Goal: Navigation & Orientation: Find specific page/section

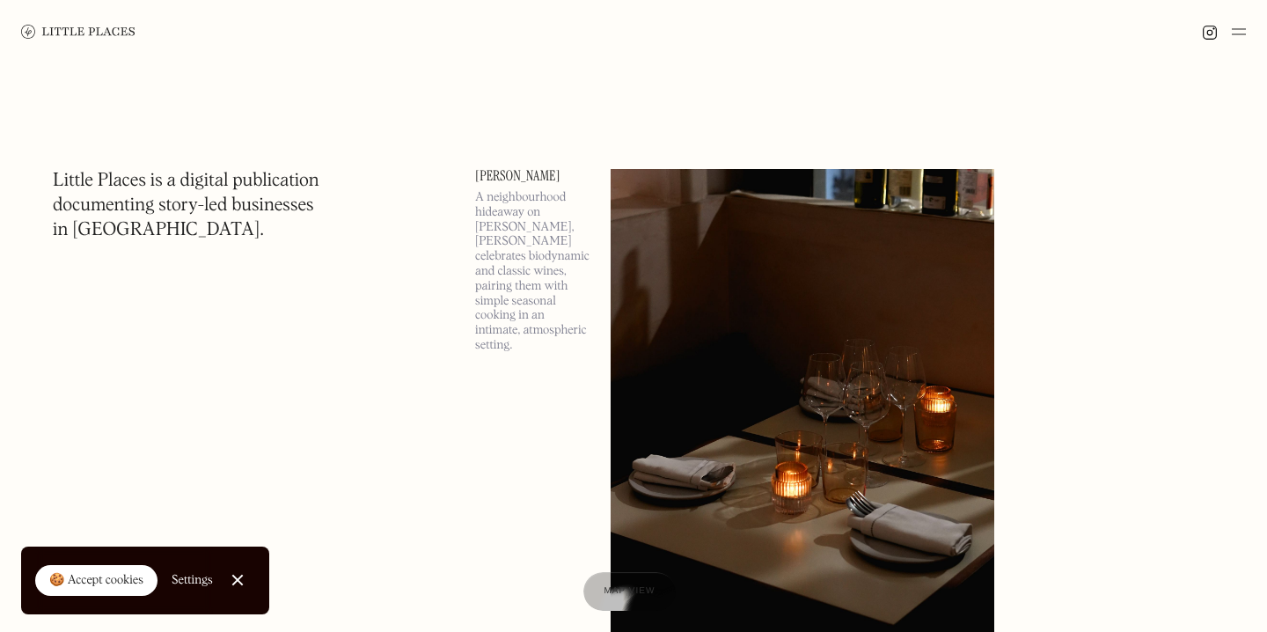
click at [1236, 33] on img at bounding box center [1239, 31] width 14 height 21
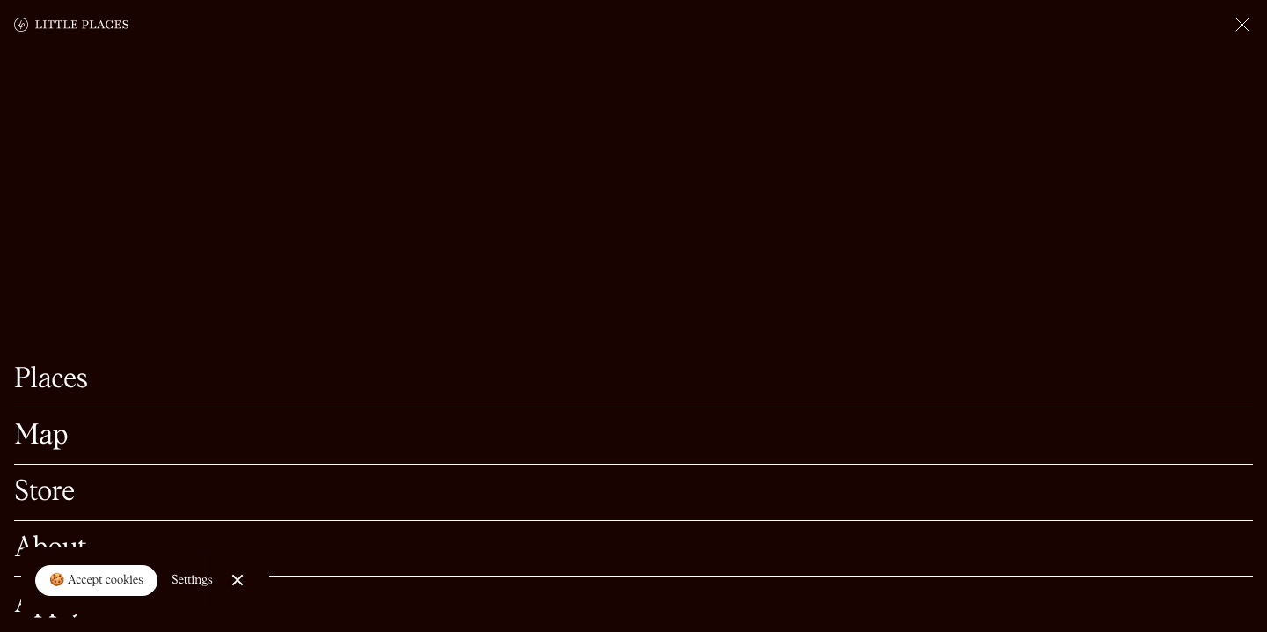
click at [66, 422] on div "Map" at bounding box center [633, 436] width 1239 height 56
click at [60, 430] on link "Map" at bounding box center [633, 435] width 1239 height 27
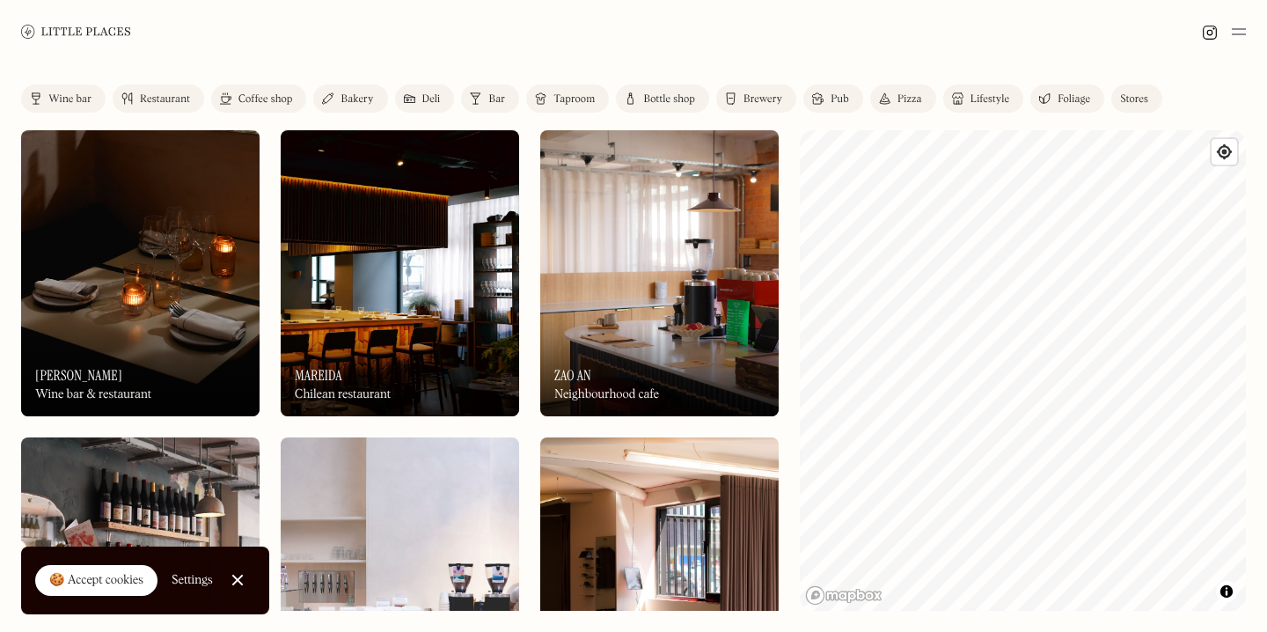
click at [988, 110] on div "Label Wine bar Restaurant Coffee shop Bakery Deli Bar Taproom Bottle shop Brewe…" at bounding box center [633, 347] width 1267 height 568
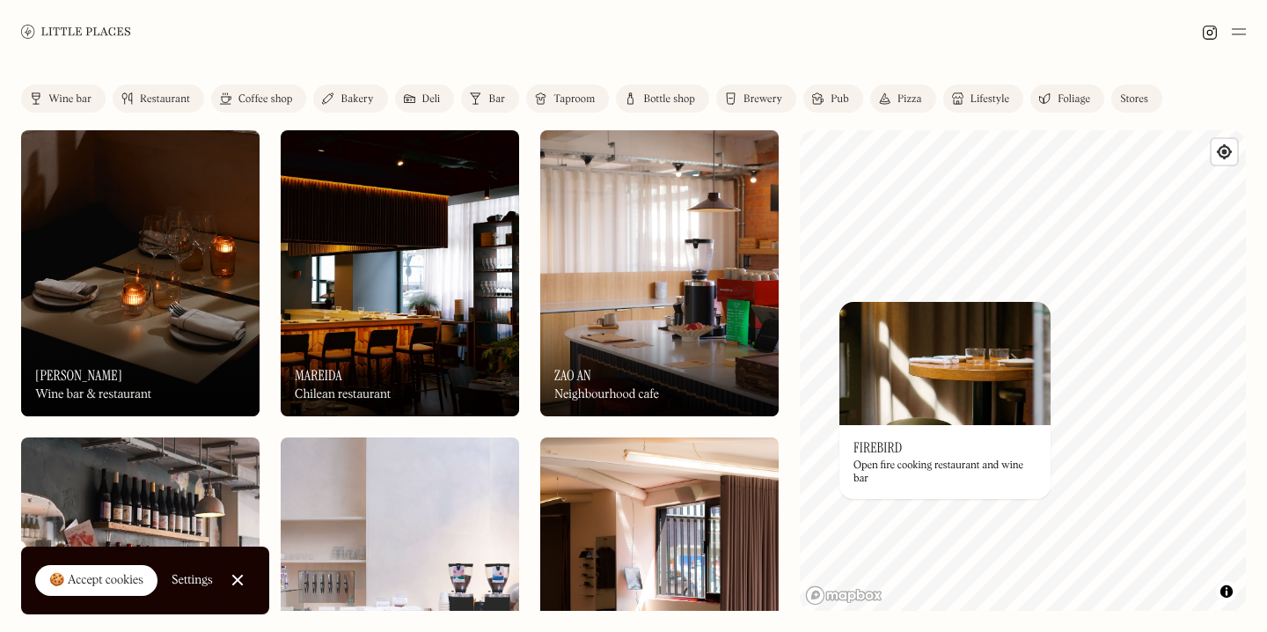
click at [888, 448] on h3 "Firebird" at bounding box center [878, 447] width 48 height 17
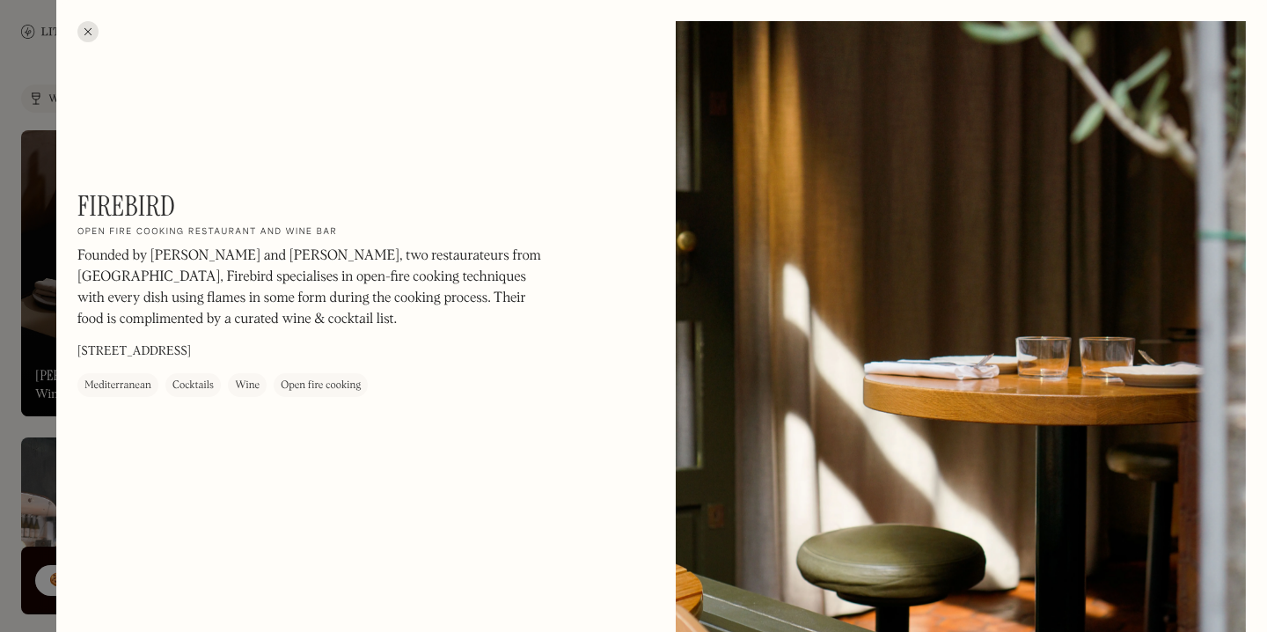
click at [120, 198] on h1 "Firebird" at bounding box center [126, 205] width 99 height 33
copy h1 "Firebird"
click at [86, 32] on div at bounding box center [87, 31] width 21 height 21
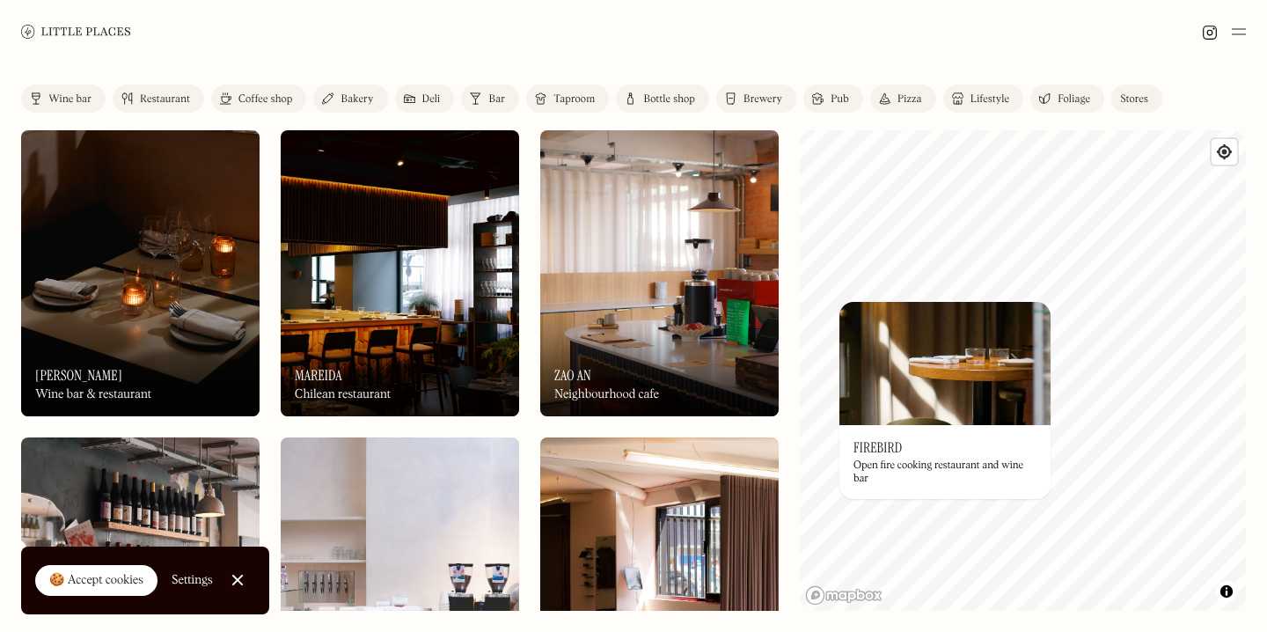
click at [86, 27] on img at bounding box center [76, 31] width 110 height 13
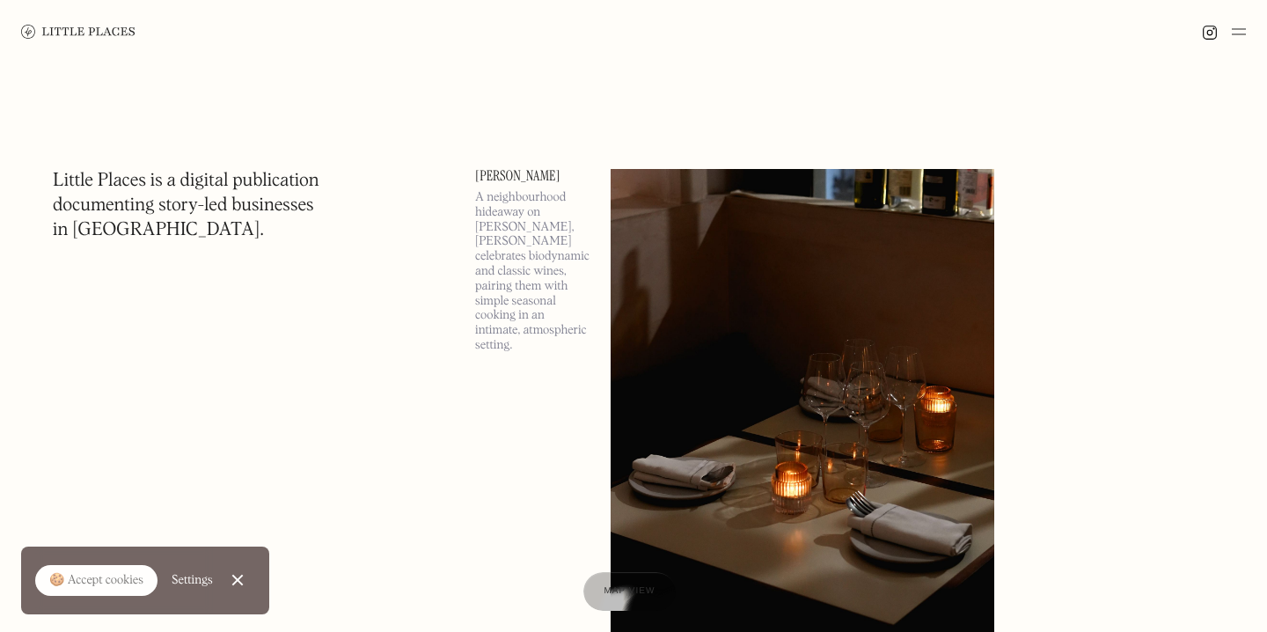
click at [87, 33] on link at bounding box center [78, 31] width 114 height 63
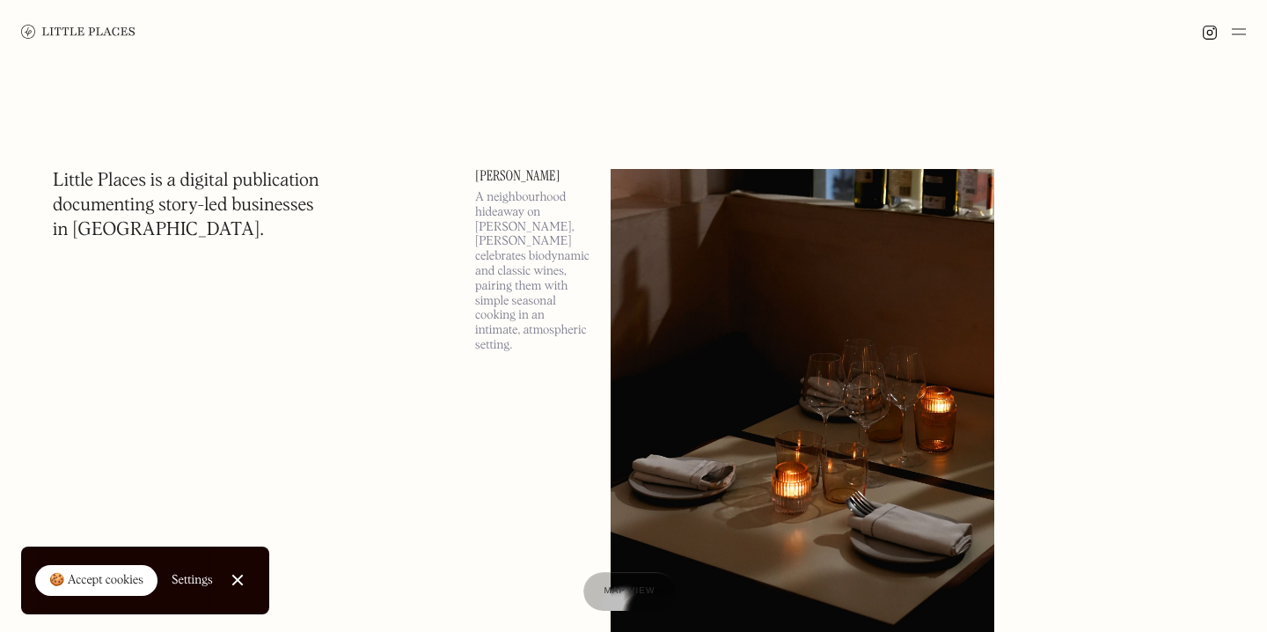
click at [1244, 31] on img at bounding box center [1239, 31] width 14 height 21
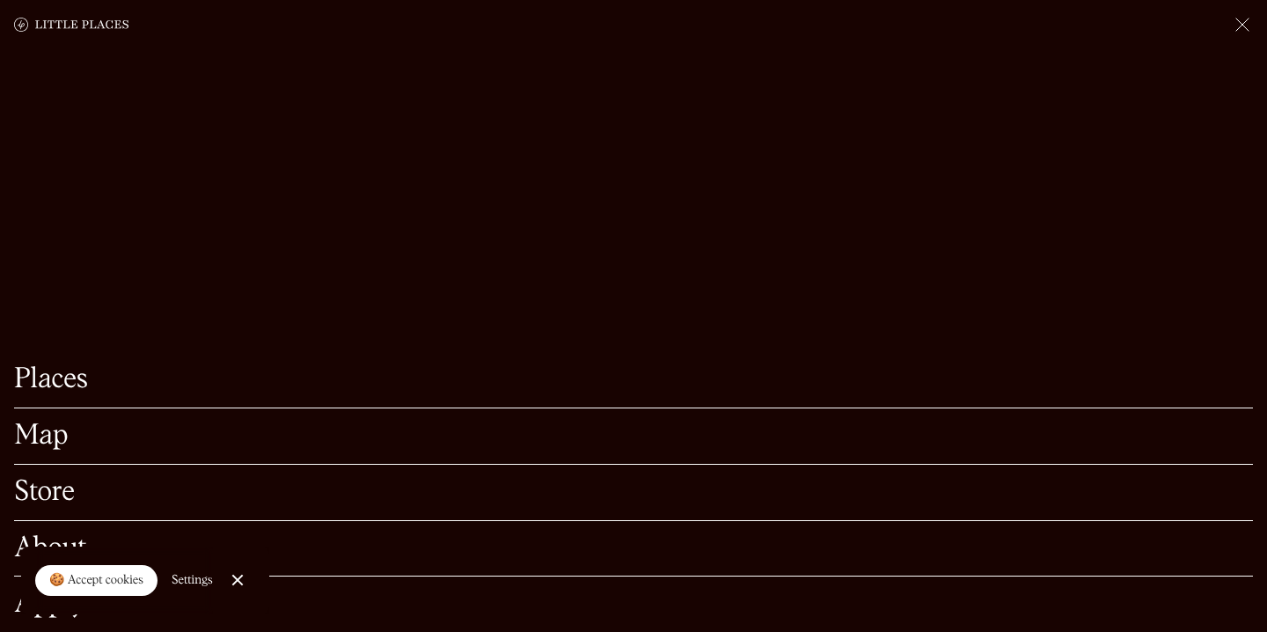
click at [45, 429] on link "Map" at bounding box center [633, 435] width 1239 height 27
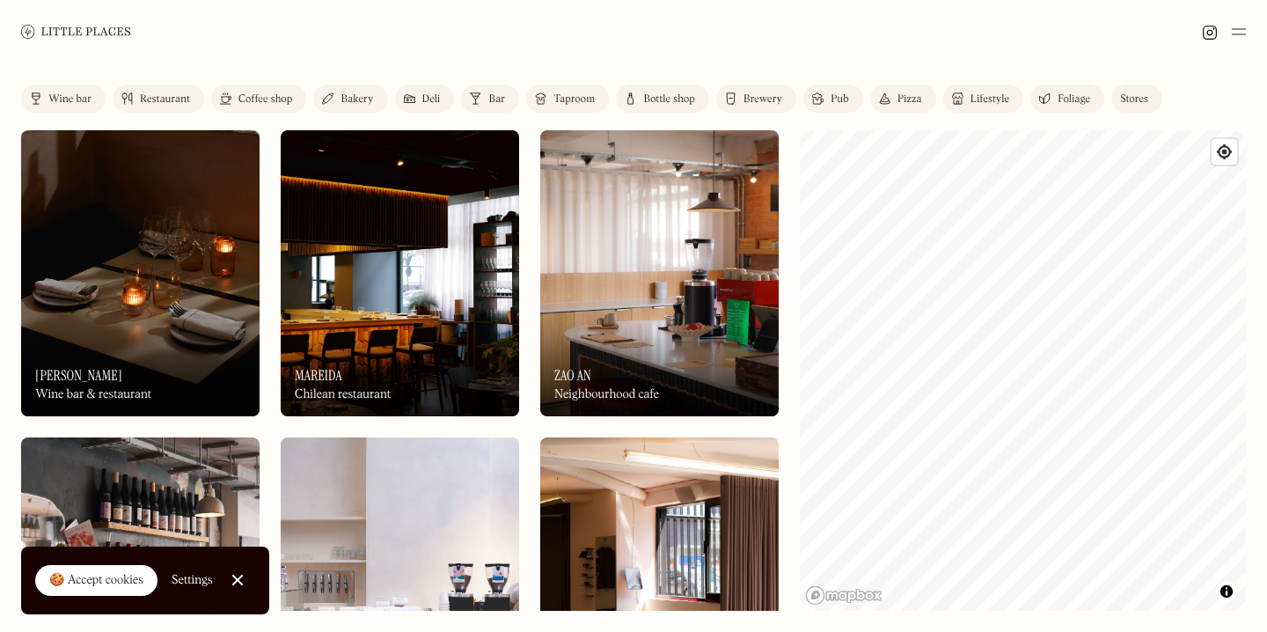
click at [1195, 121] on div "Label Wine bar Restaurant Coffee shop Bakery Deli Bar Taproom Bottle shop Brewe…" at bounding box center [633, 347] width 1267 height 568
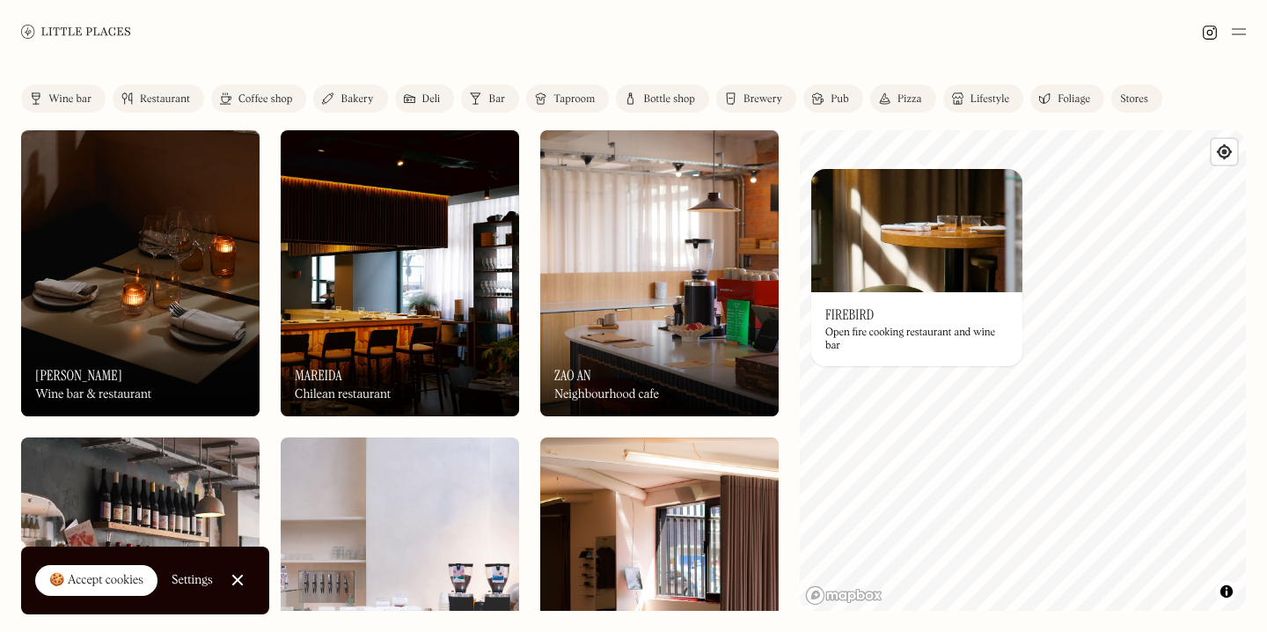
click at [1022, 175] on img at bounding box center [916, 230] width 211 height 123
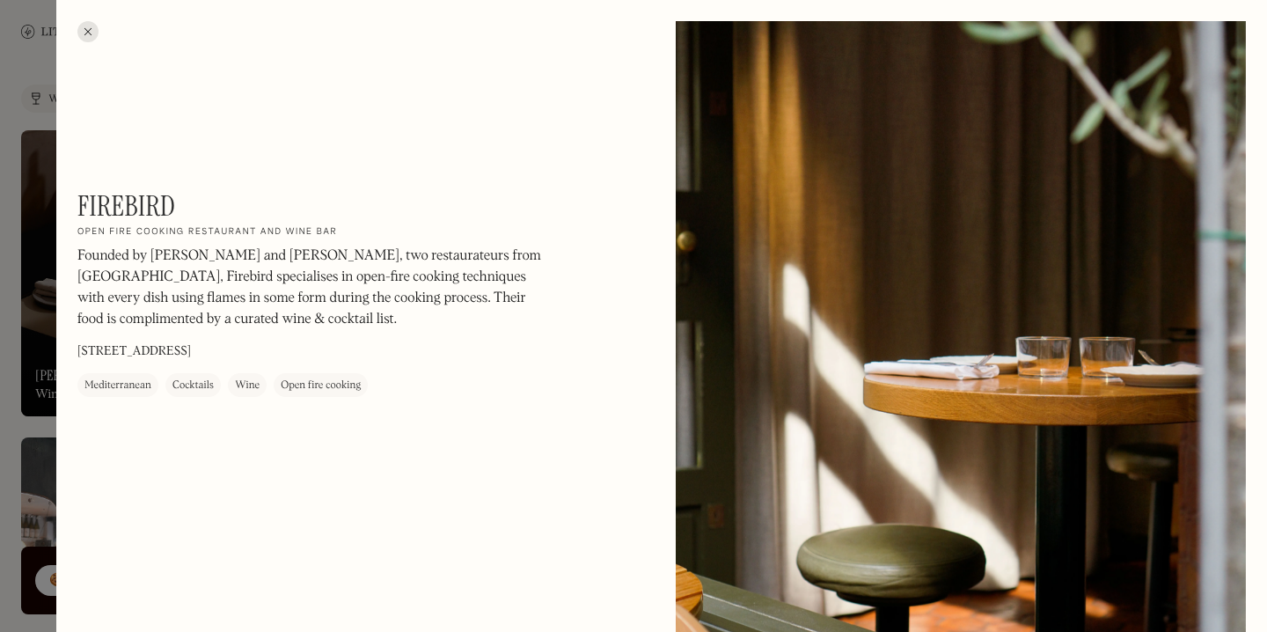
click at [41, 84] on div at bounding box center [633, 316] width 1267 height 632
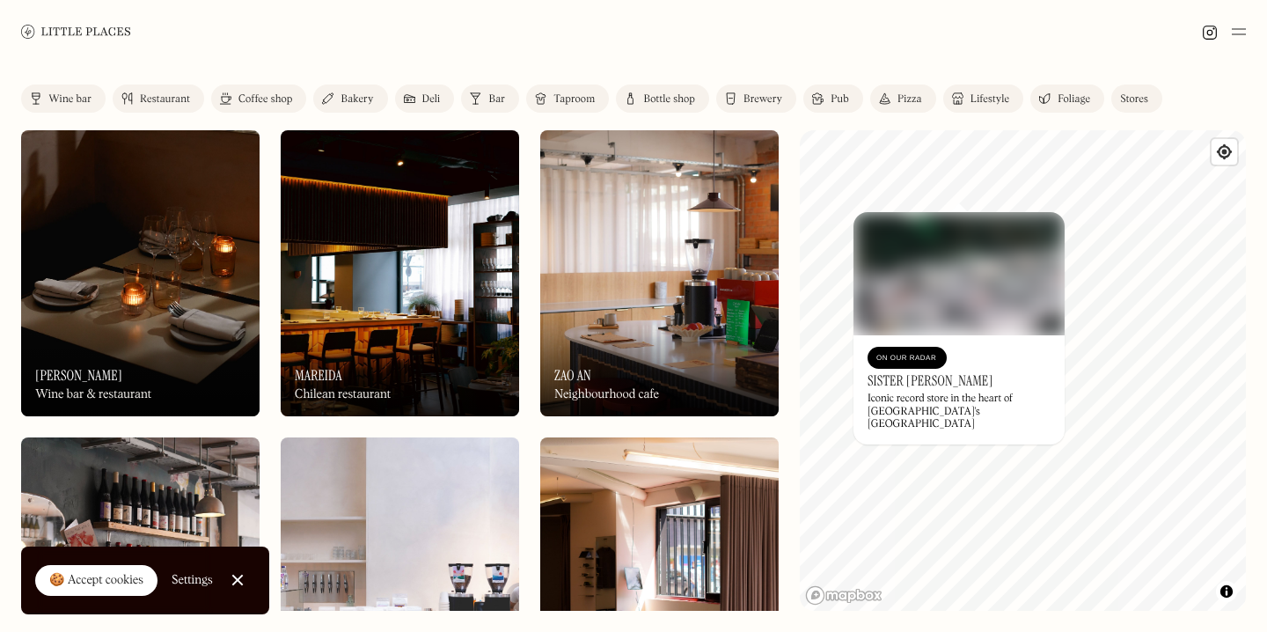
click at [857, 415] on div "On Our Radar Sister [PERSON_NAME] Iconic record store in the heart of [GEOGRAPH…" at bounding box center [959, 389] width 211 height 109
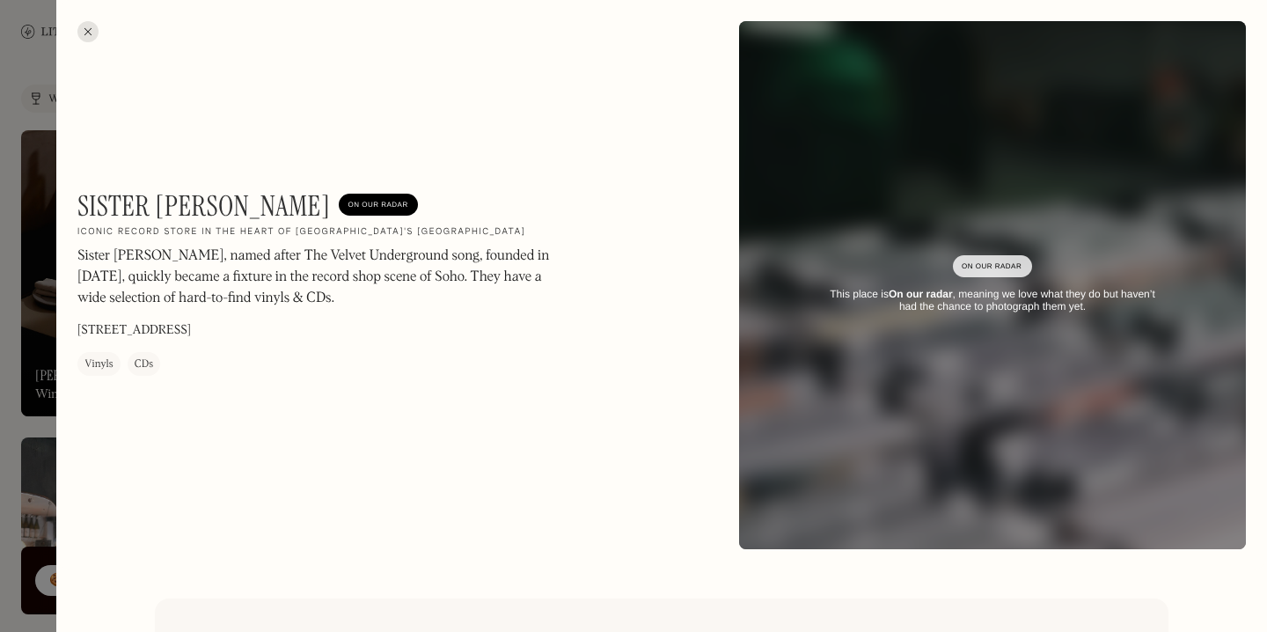
click at [26, 189] on div at bounding box center [633, 316] width 1267 height 632
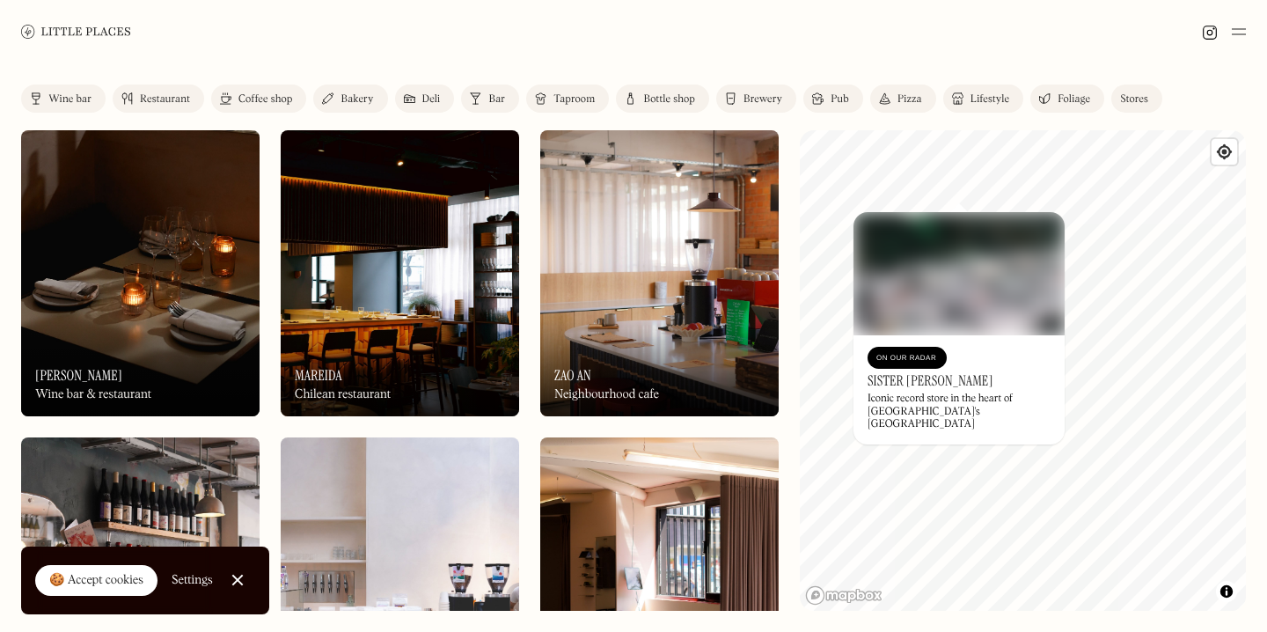
click at [981, 428] on div "On Our Radar Sister [PERSON_NAME] Iconic record store in the heart of [GEOGRAPH…" at bounding box center [959, 389] width 211 height 109
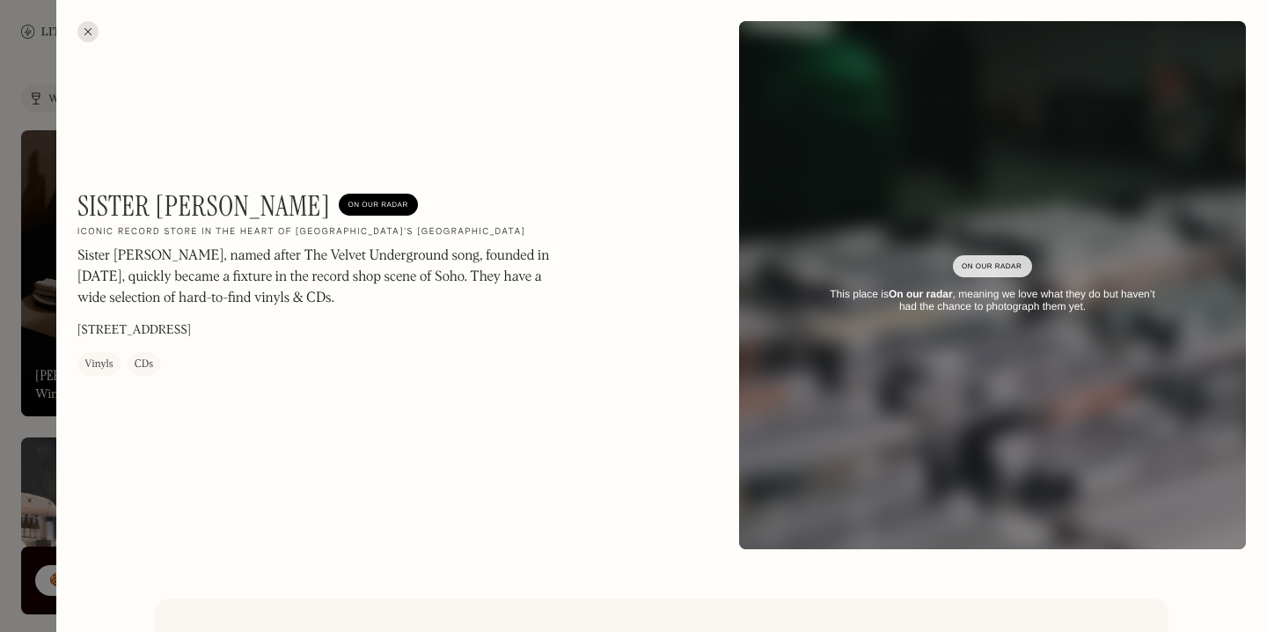
click at [9, 348] on div at bounding box center [633, 316] width 1267 height 632
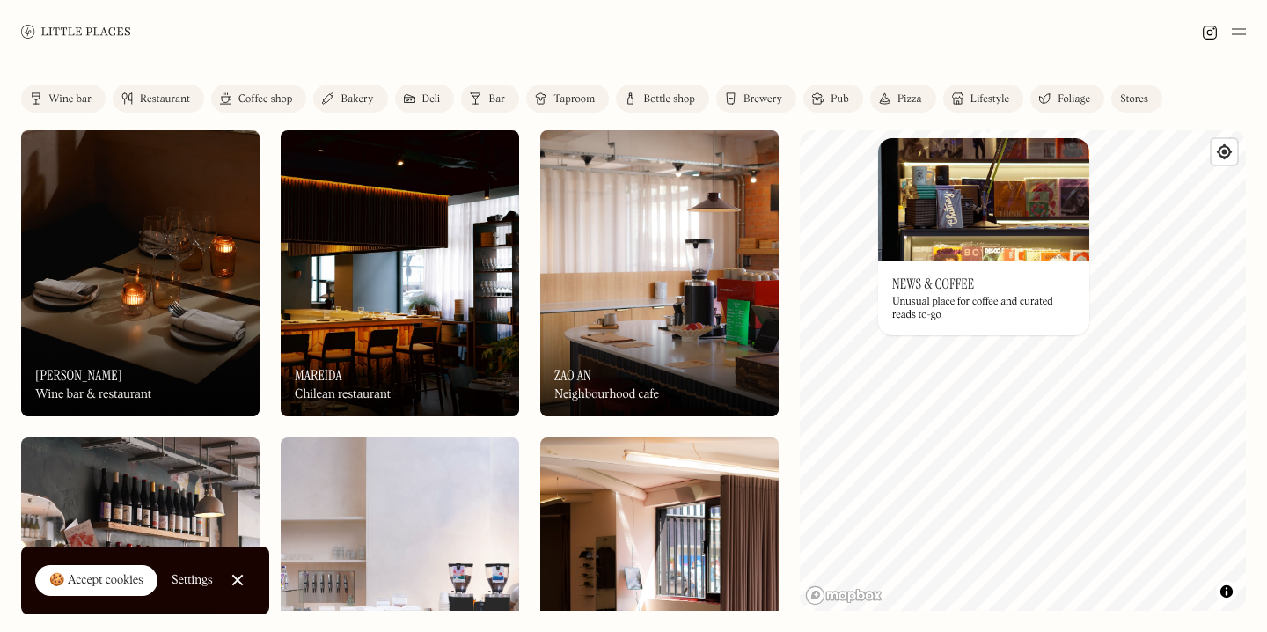
click at [993, 197] on div "© Mapbox © OpenStreetMap Improve this map On Our Radar News & Coffee Unusual pl…" at bounding box center [1023, 370] width 446 height 480
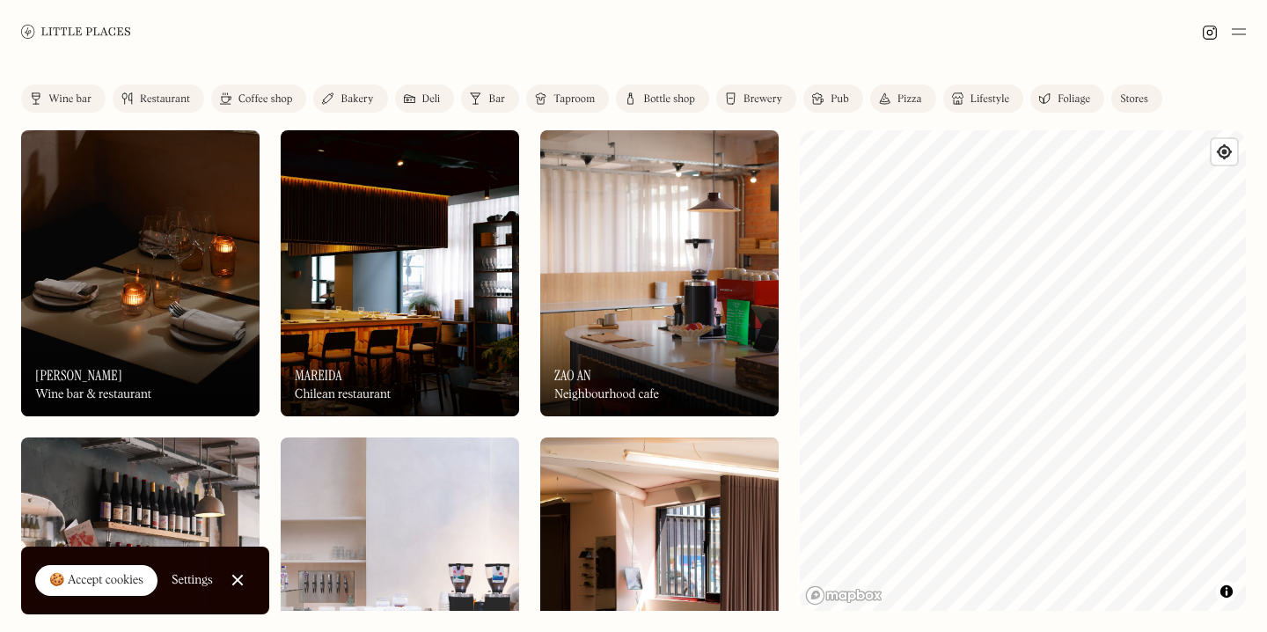
click at [789, 275] on div "Label Wine bar Restaurant Coffee shop Bakery Deli Bar Taproom Bottle shop Brewe…" at bounding box center [633, 347] width 1267 height 568
